Goal: Navigation & Orientation: Find specific page/section

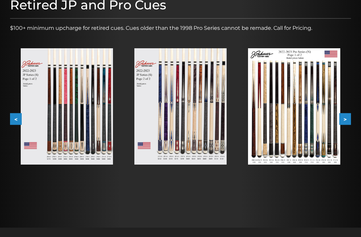
scroll to position [94, 0]
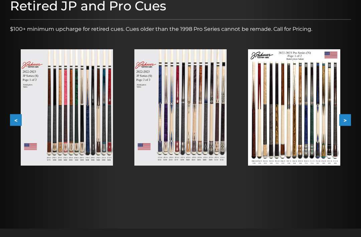
click at [348, 119] on button ">" at bounding box center [346, 120] width 12 height 12
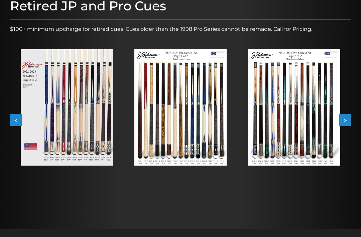
click at [345, 116] on button ">" at bounding box center [346, 120] width 12 height 12
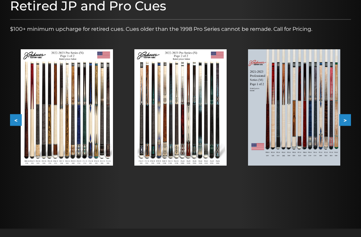
click at [346, 118] on button ">" at bounding box center [346, 120] width 12 height 12
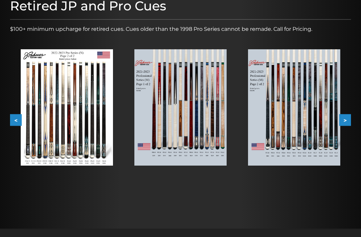
click at [345, 121] on button ">" at bounding box center [346, 120] width 12 height 12
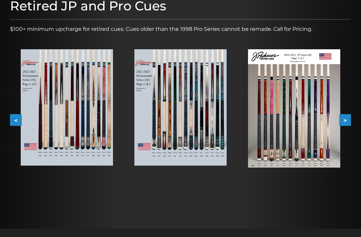
click at [344, 118] on button ">" at bounding box center [346, 120] width 12 height 12
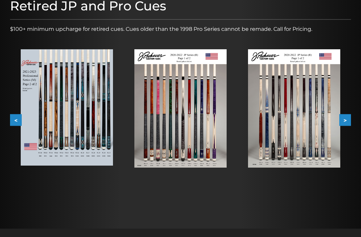
click at [347, 119] on button ">" at bounding box center [346, 120] width 12 height 12
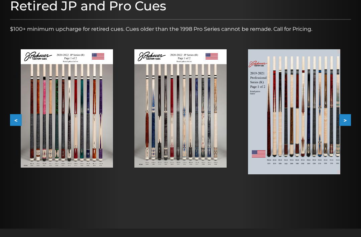
click at [344, 121] on button ">" at bounding box center [346, 120] width 12 height 12
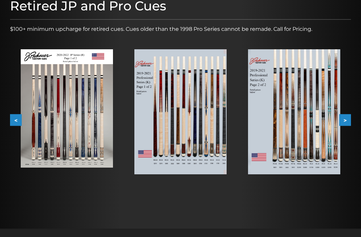
click at [347, 121] on button ">" at bounding box center [346, 120] width 12 height 12
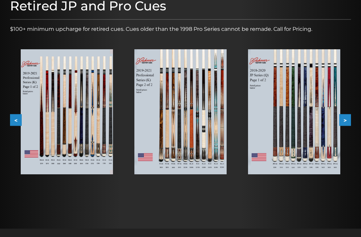
click at [347, 122] on button ">" at bounding box center [346, 120] width 12 height 12
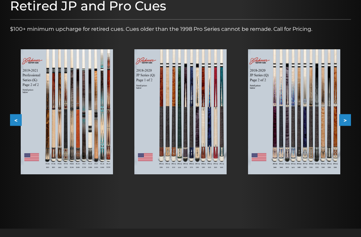
click at [349, 121] on button ">" at bounding box center [346, 120] width 12 height 12
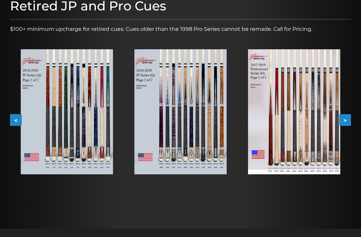
click at [347, 119] on button ">" at bounding box center [346, 120] width 12 height 12
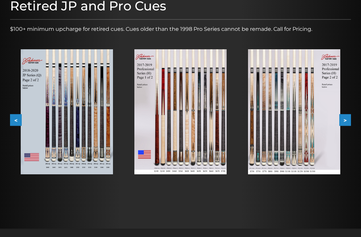
click at [347, 119] on button ">" at bounding box center [346, 120] width 12 height 12
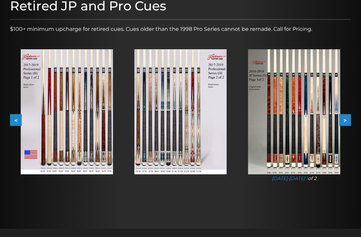
click at [348, 119] on button ">" at bounding box center [346, 120] width 12 height 12
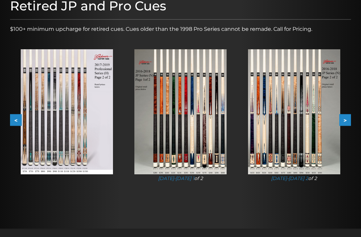
click at [347, 120] on button ">" at bounding box center [346, 120] width 12 height 12
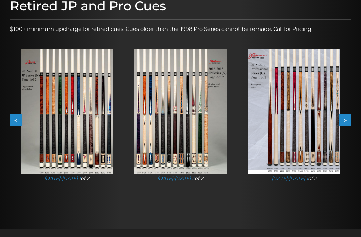
click at [346, 120] on button ">" at bounding box center [346, 120] width 12 height 12
click at [347, 120] on button ">" at bounding box center [346, 120] width 12 height 12
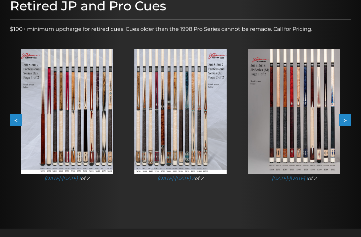
click at [347, 119] on button ">" at bounding box center [346, 120] width 12 height 12
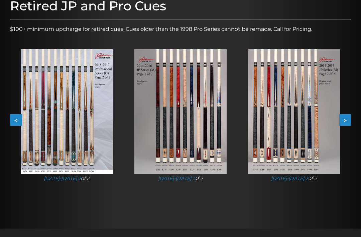
click at [347, 120] on button ">" at bounding box center [346, 120] width 12 height 12
click at [347, 119] on button ">" at bounding box center [346, 120] width 12 height 12
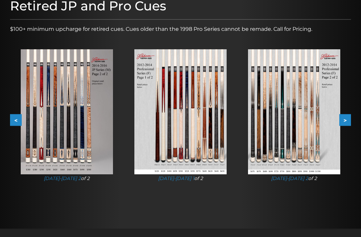
click at [347, 119] on button ">" at bounding box center [346, 120] width 12 height 12
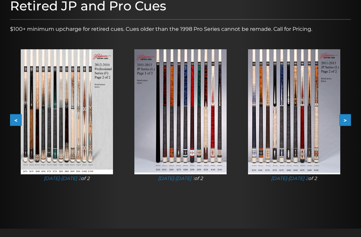
click at [347, 120] on button ">" at bounding box center [346, 120] width 12 height 12
click at [347, 121] on button ">" at bounding box center [346, 120] width 12 height 12
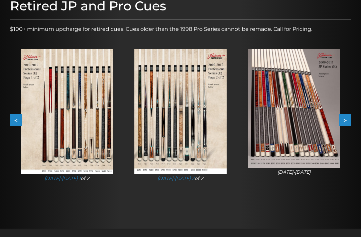
click at [347, 120] on button ">" at bounding box center [346, 120] width 12 height 12
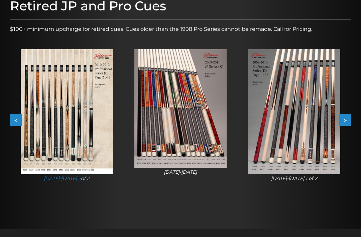
click at [347, 120] on button ">" at bounding box center [346, 120] width 12 height 12
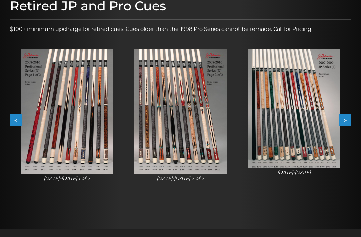
click at [346, 121] on button ">" at bounding box center [346, 120] width 12 height 12
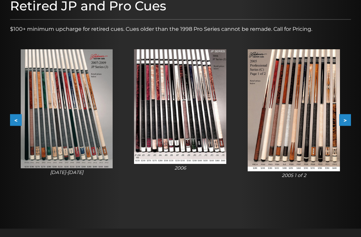
click at [346, 121] on button ">" at bounding box center [346, 120] width 12 height 12
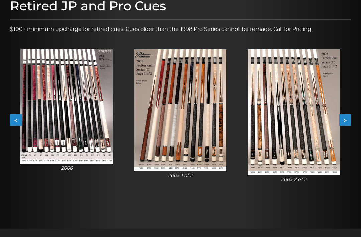
click at [350, 120] on button ">" at bounding box center [346, 120] width 12 height 12
